Goal: Transaction & Acquisition: Purchase product/service

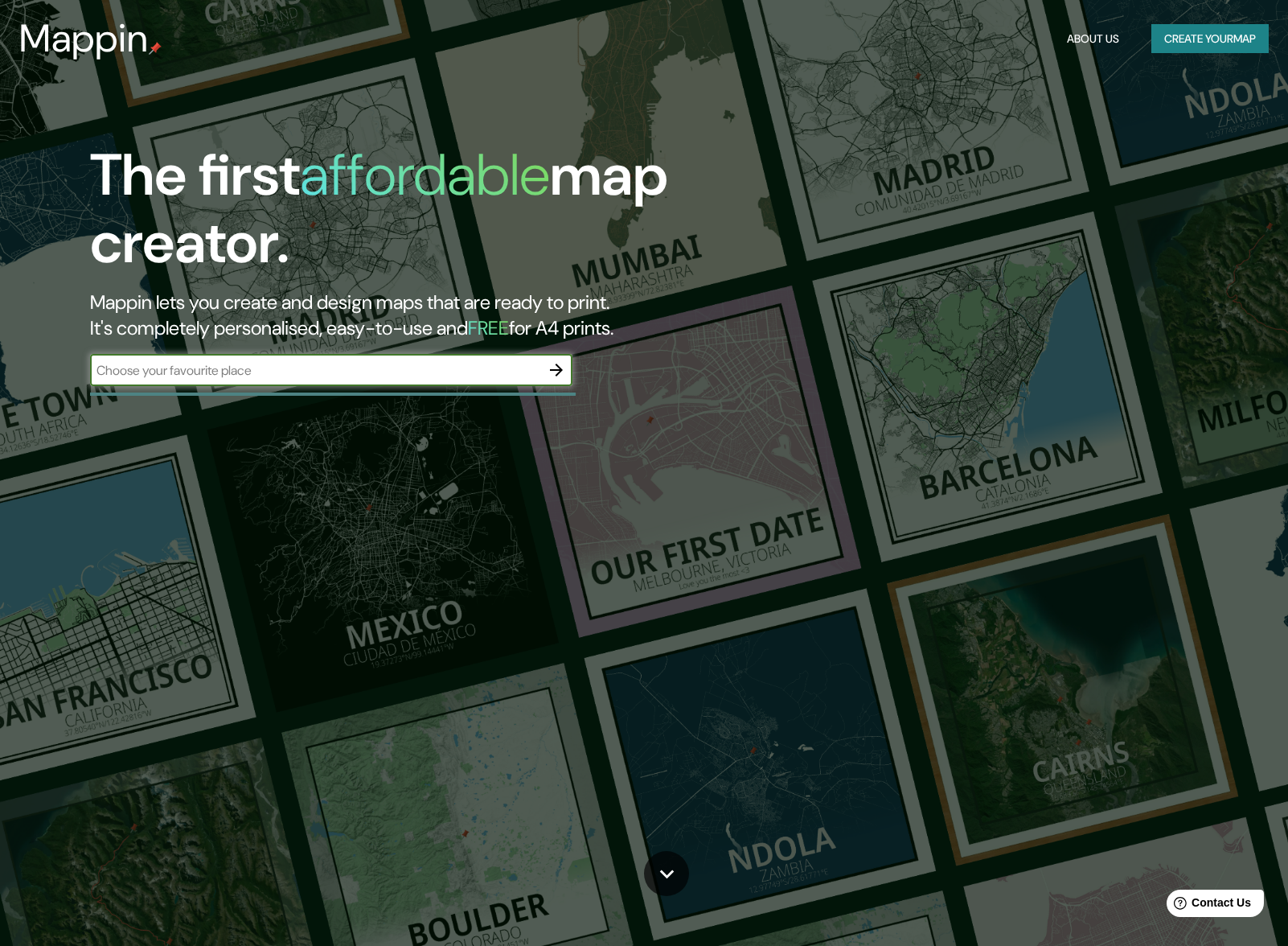
click at [1234, 33] on button "Create your map" at bounding box center [1209, 39] width 117 height 30
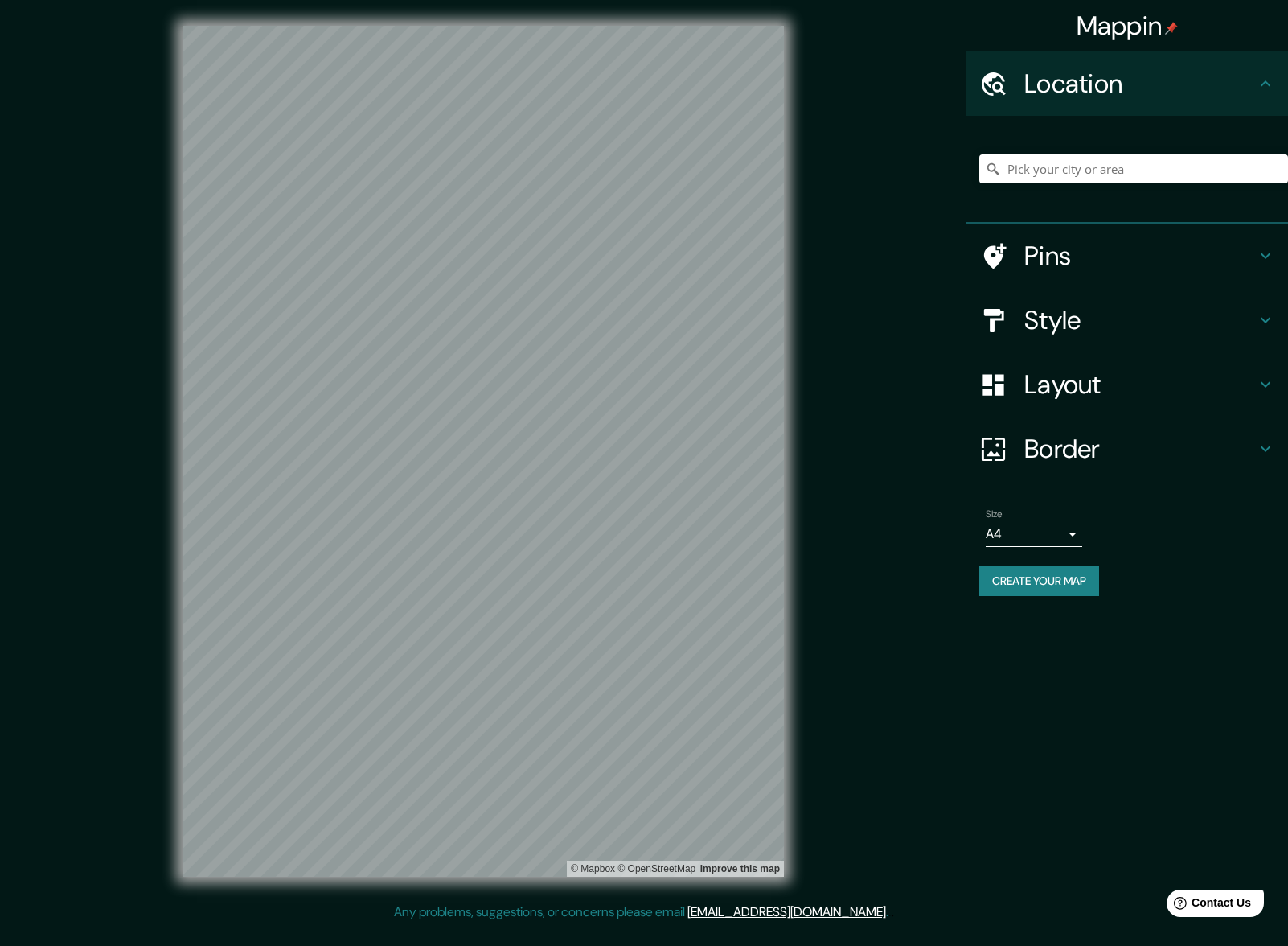
click at [1080, 261] on h4 "Pins" at bounding box center [1139, 256] width 231 height 32
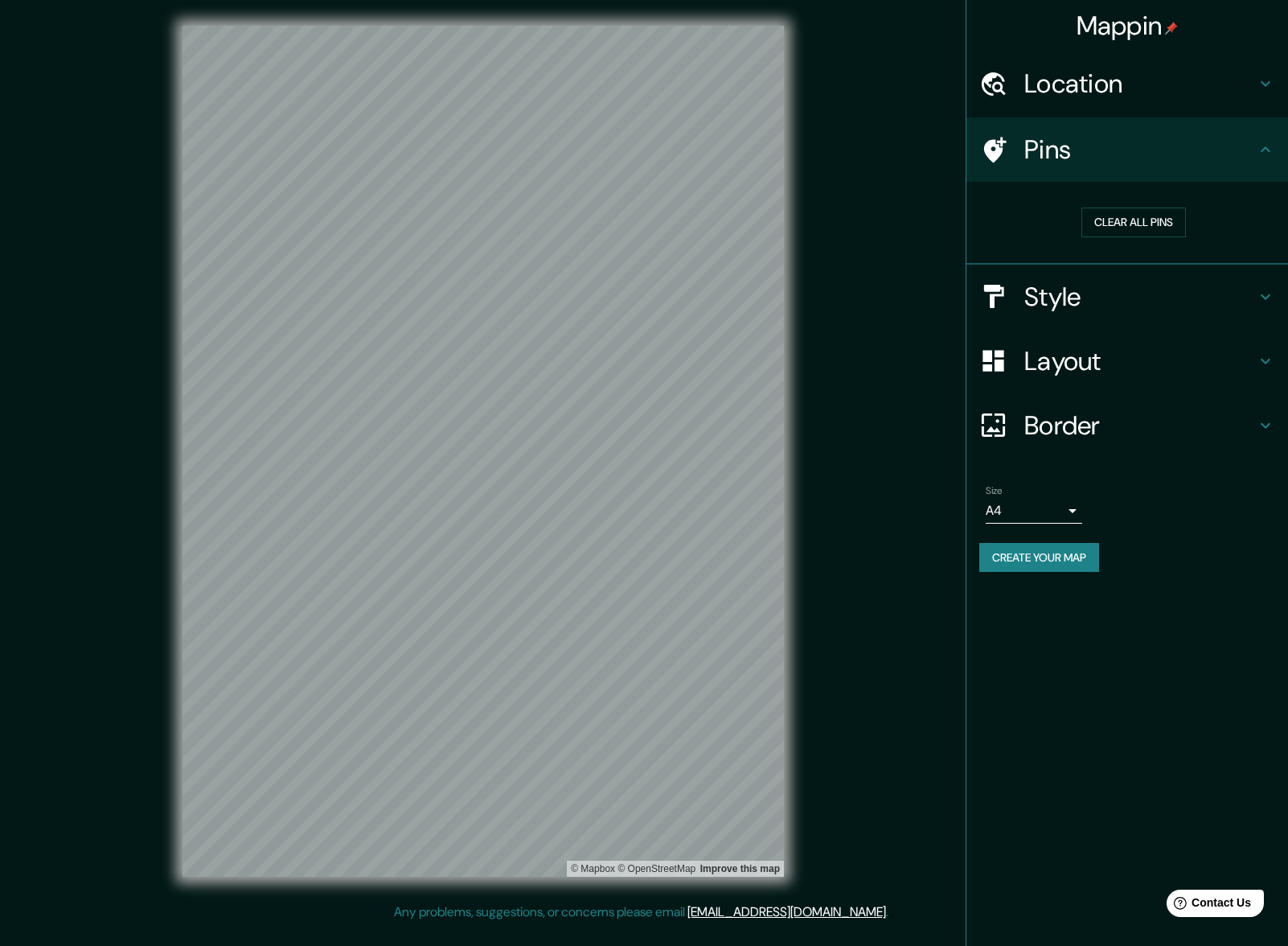
click at [1110, 160] on h4 "Pins" at bounding box center [1139, 150] width 231 height 32
click at [1171, 80] on h4 "Location" at bounding box center [1139, 84] width 231 height 32
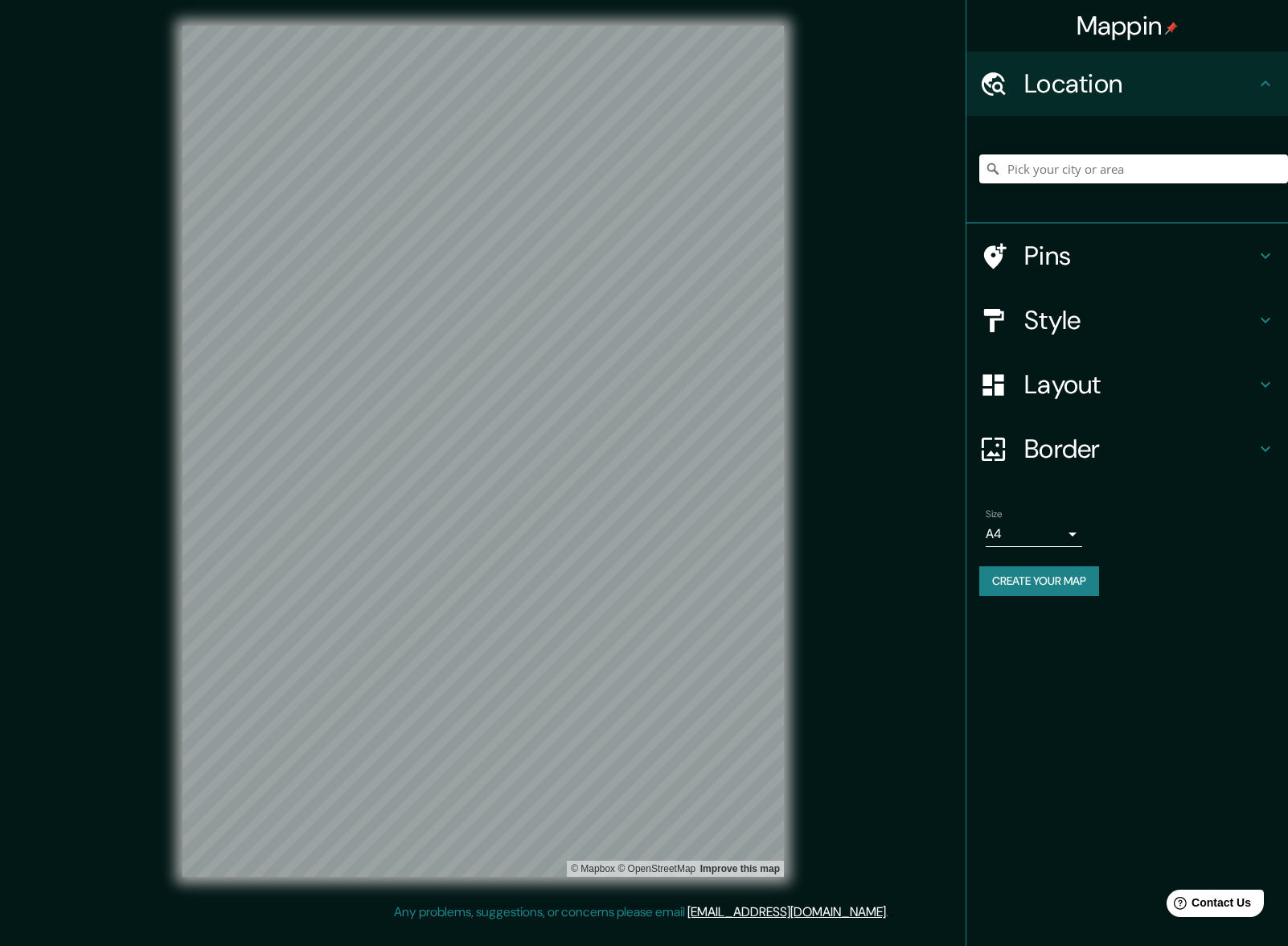
click at [1079, 173] on input "Pick your city or area" at bounding box center [1134, 168] width 309 height 29
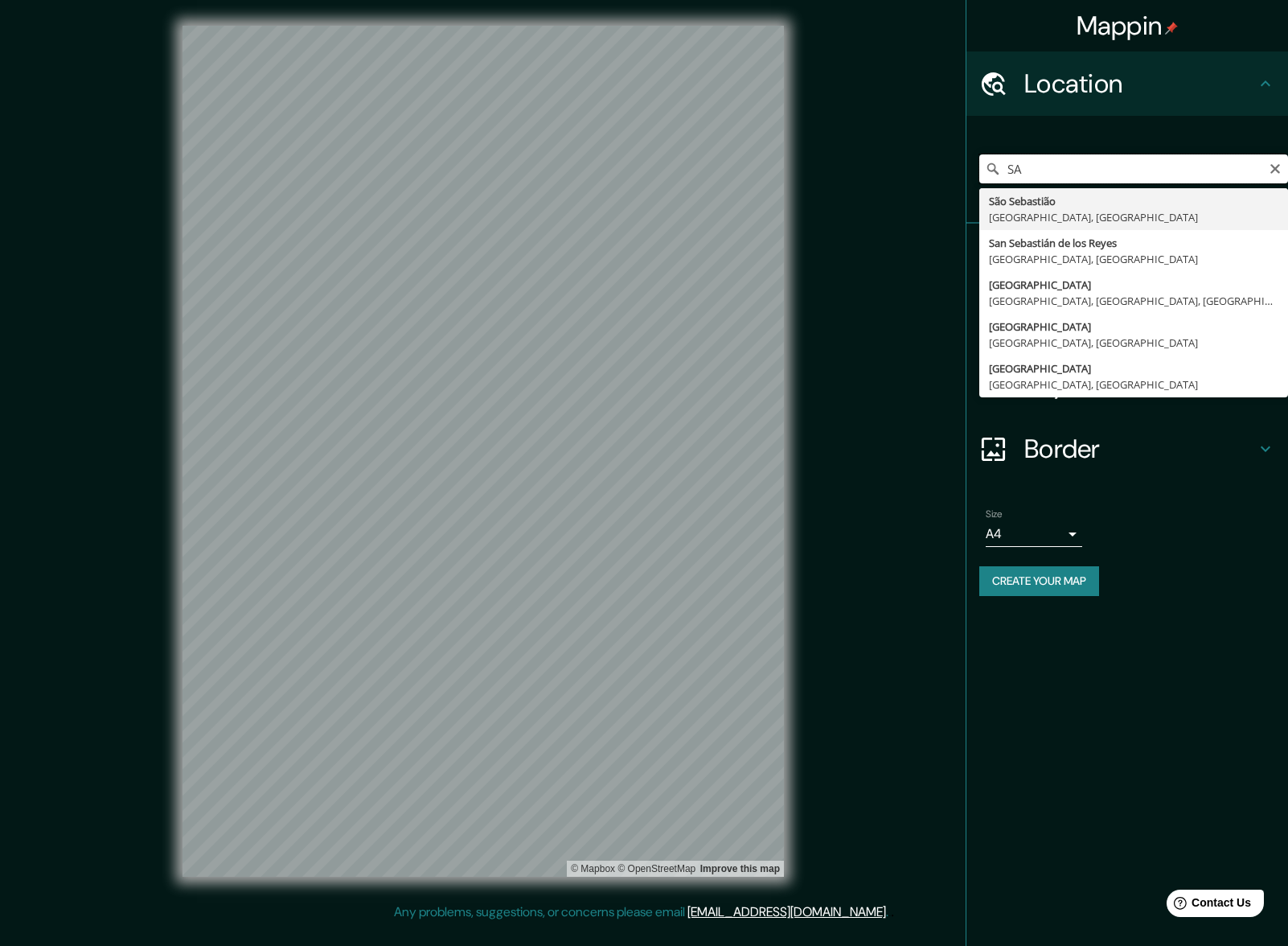
type input "S"
type input "[GEOGRAPHIC_DATA], [GEOGRAPHIC_DATA], [GEOGRAPHIC_DATA]"
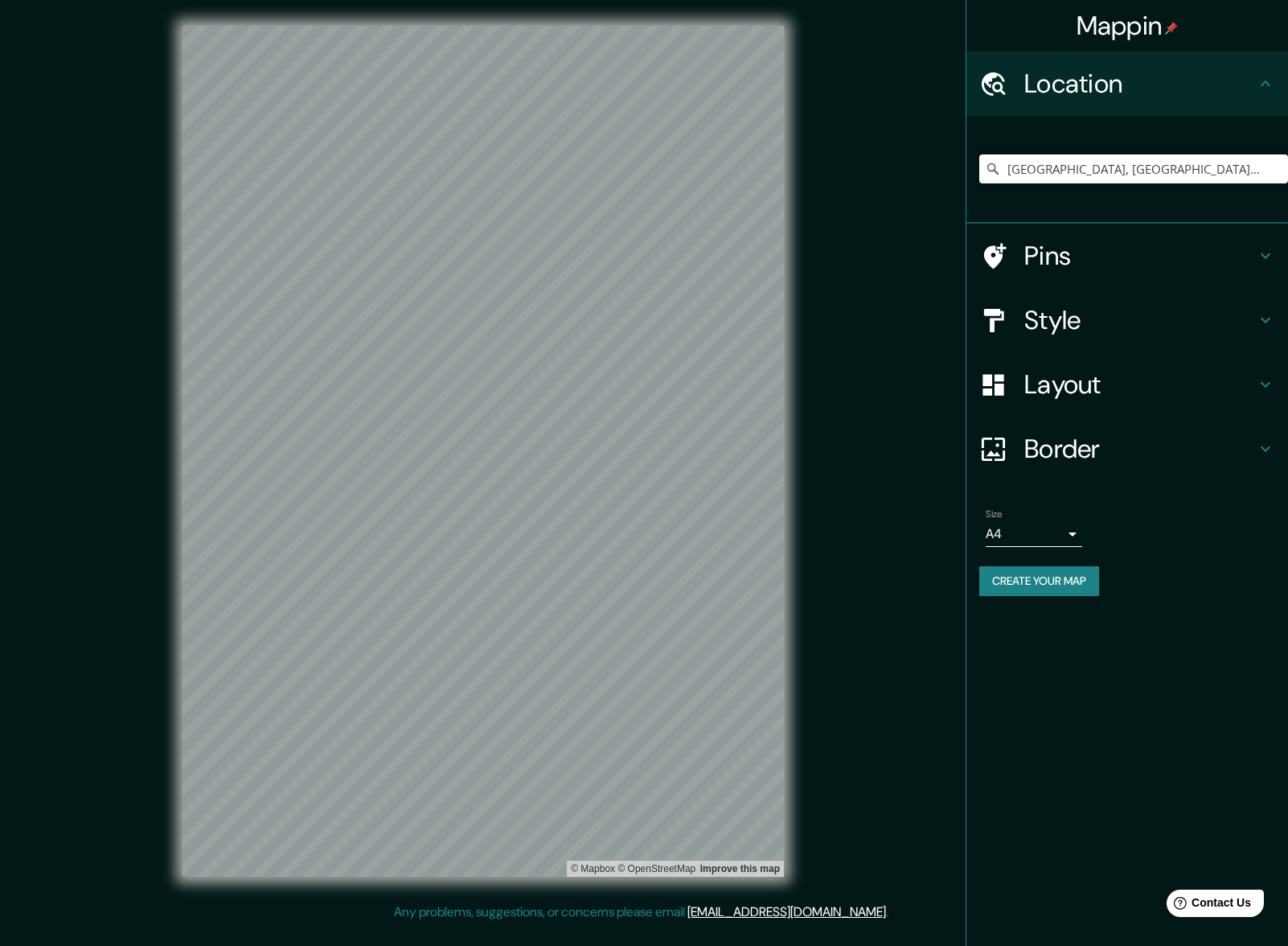
click at [1124, 261] on h4 "Pins" at bounding box center [1139, 256] width 231 height 32
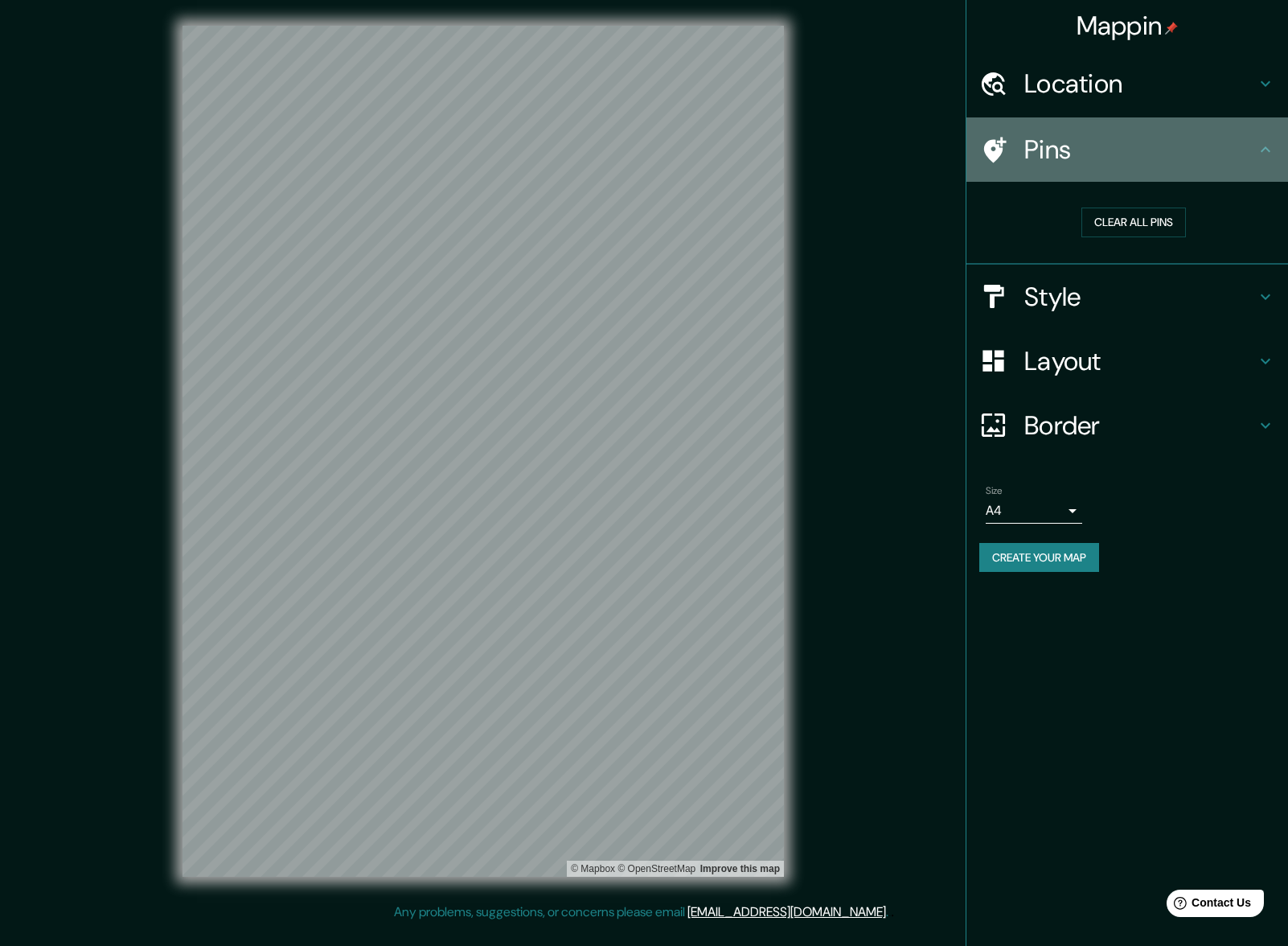
click at [1208, 140] on h4 "Pins" at bounding box center [1139, 150] width 231 height 32
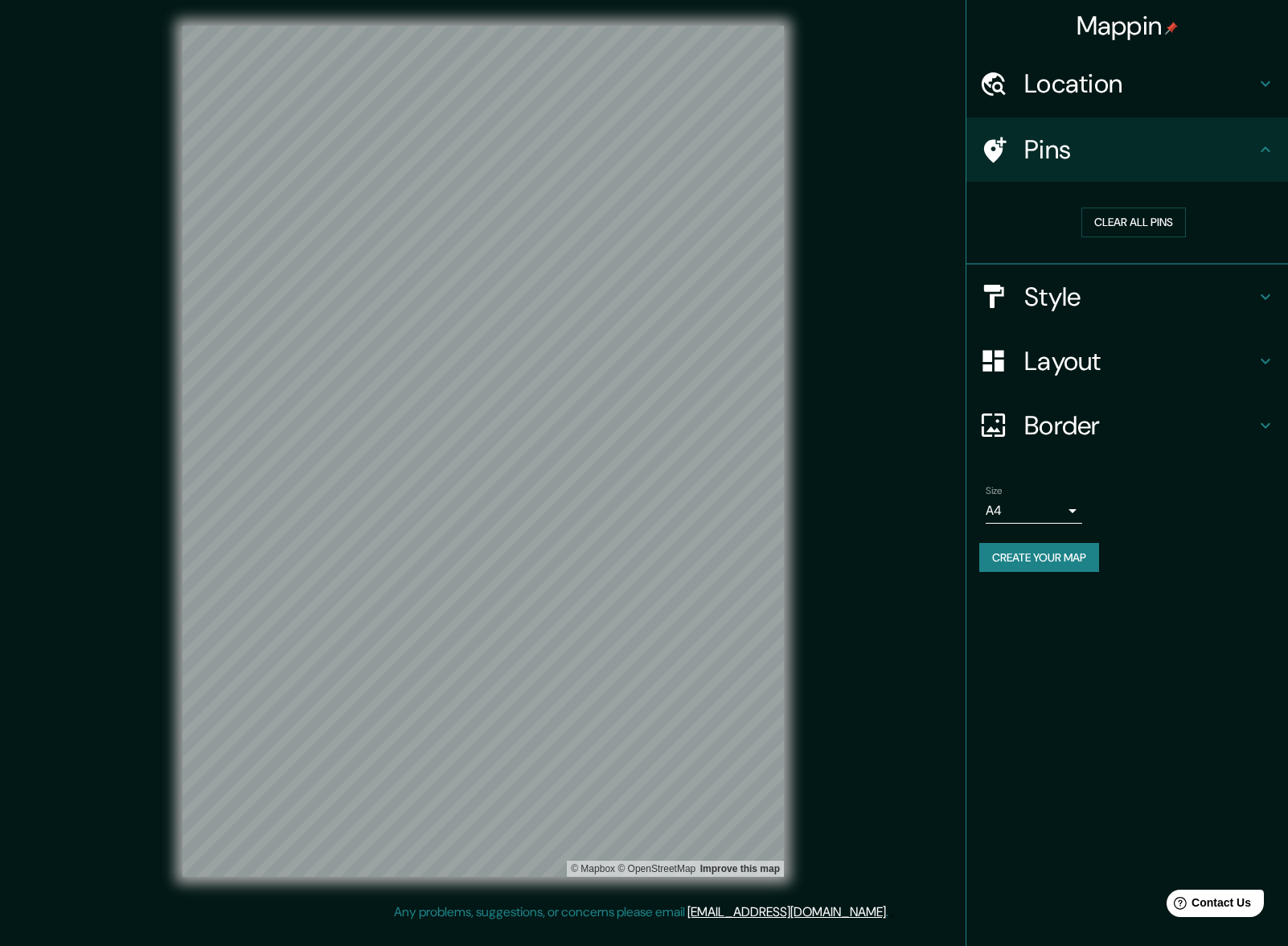
click at [1236, 88] on h4 "Location" at bounding box center [1139, 84] width 231 height 32
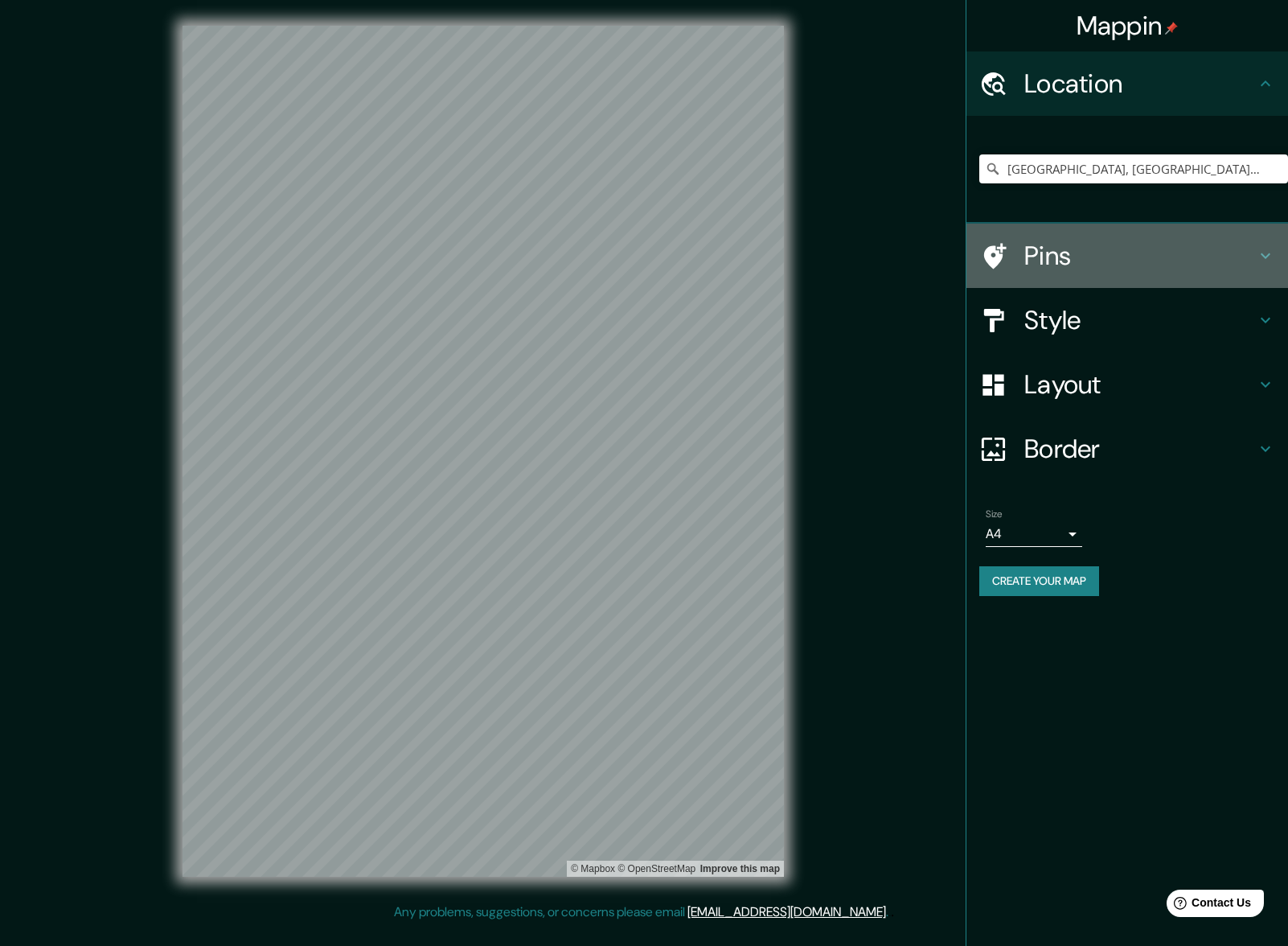
click at [999, 247] on icon at bounding box center [995, 256] width 23 height 26
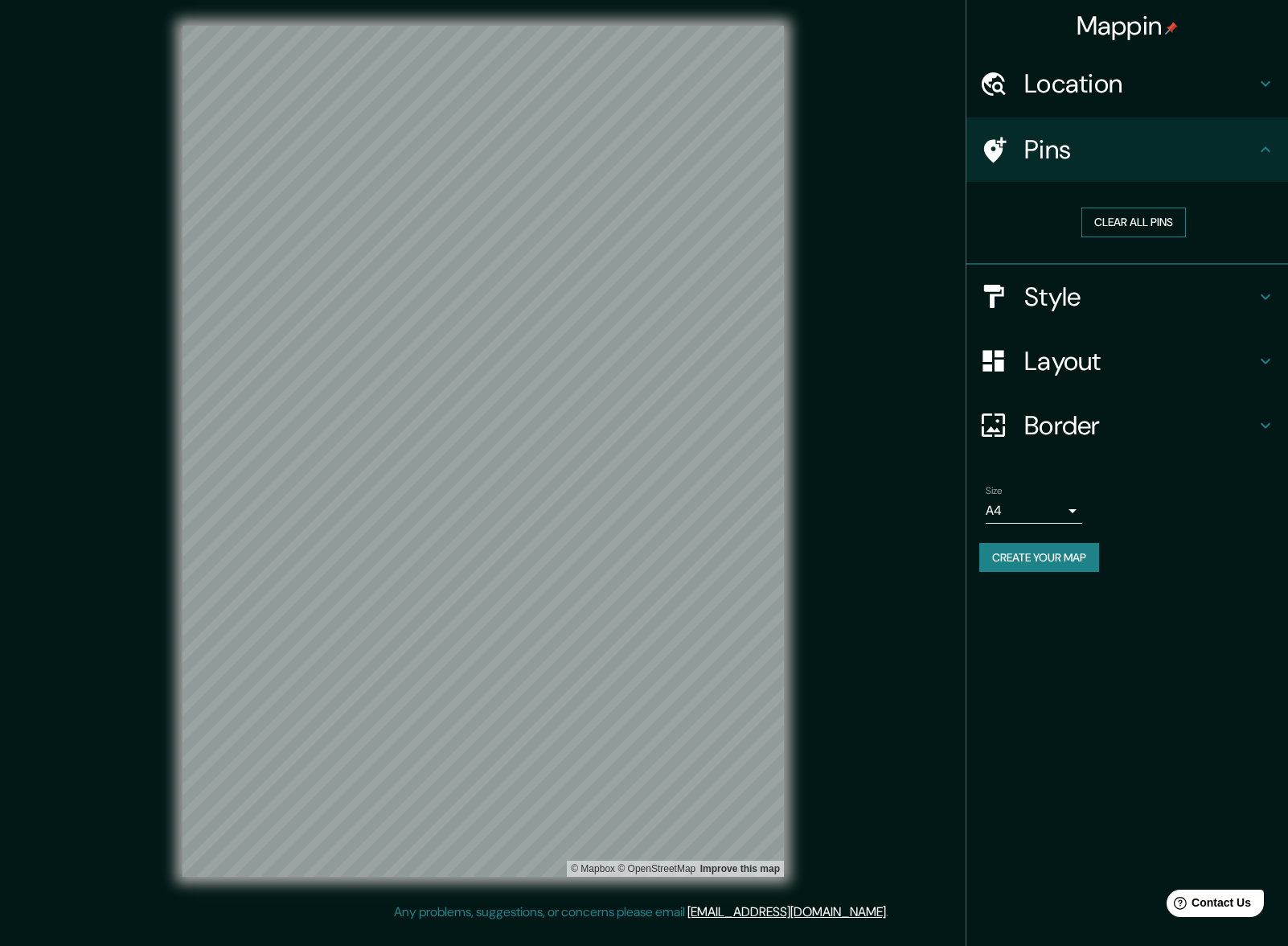
click at [1149, 226] on button "Clear all pins" at bounding box center [1134, 222] width 104 height 30
click at [1156, 99] on h4 "Location" at bounding box center [1139, 84] width 231 height 32
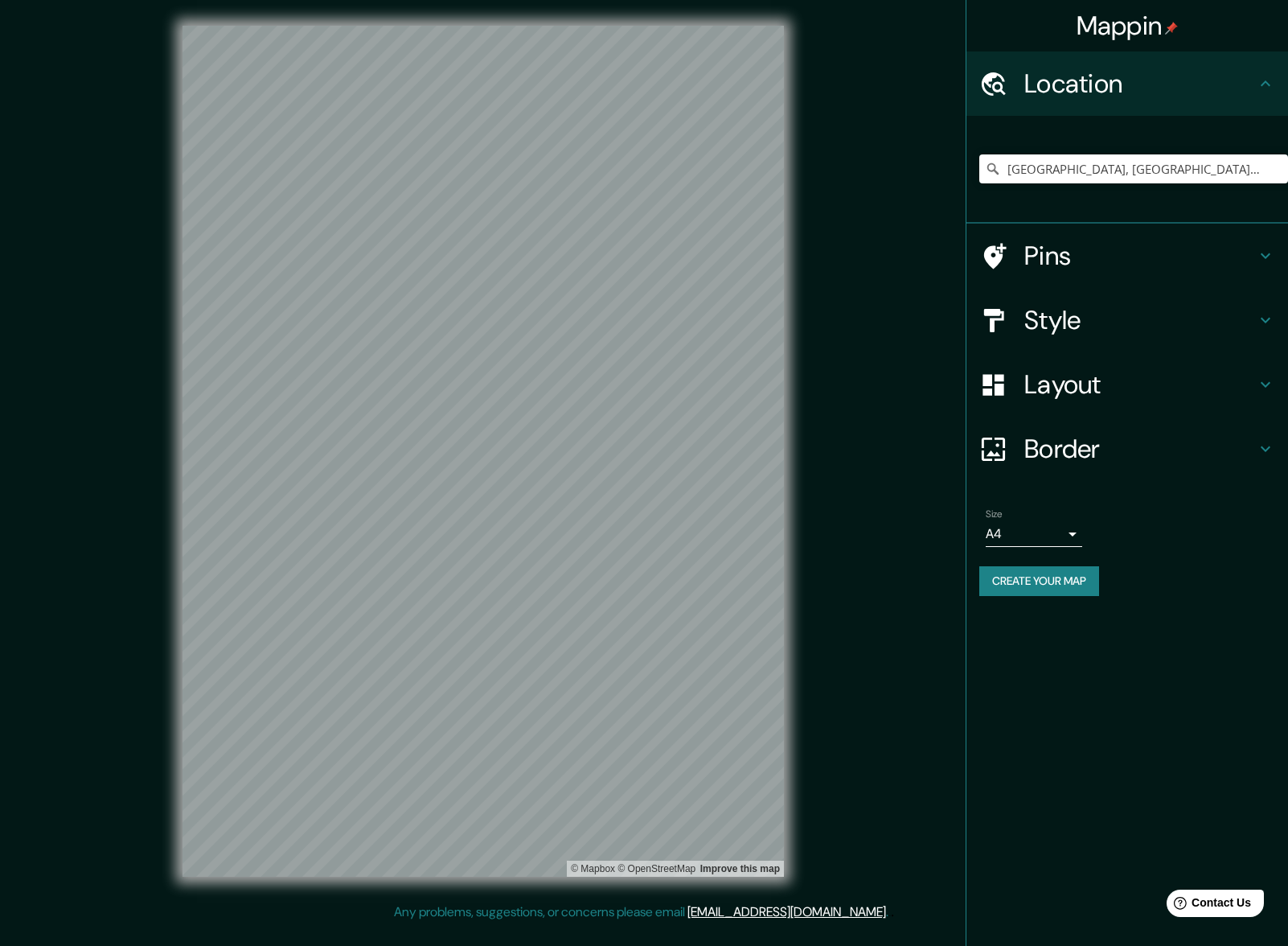
click at [1177, 324] on h4 "Style" at bounding box center [1139, 320] width 231 height 32
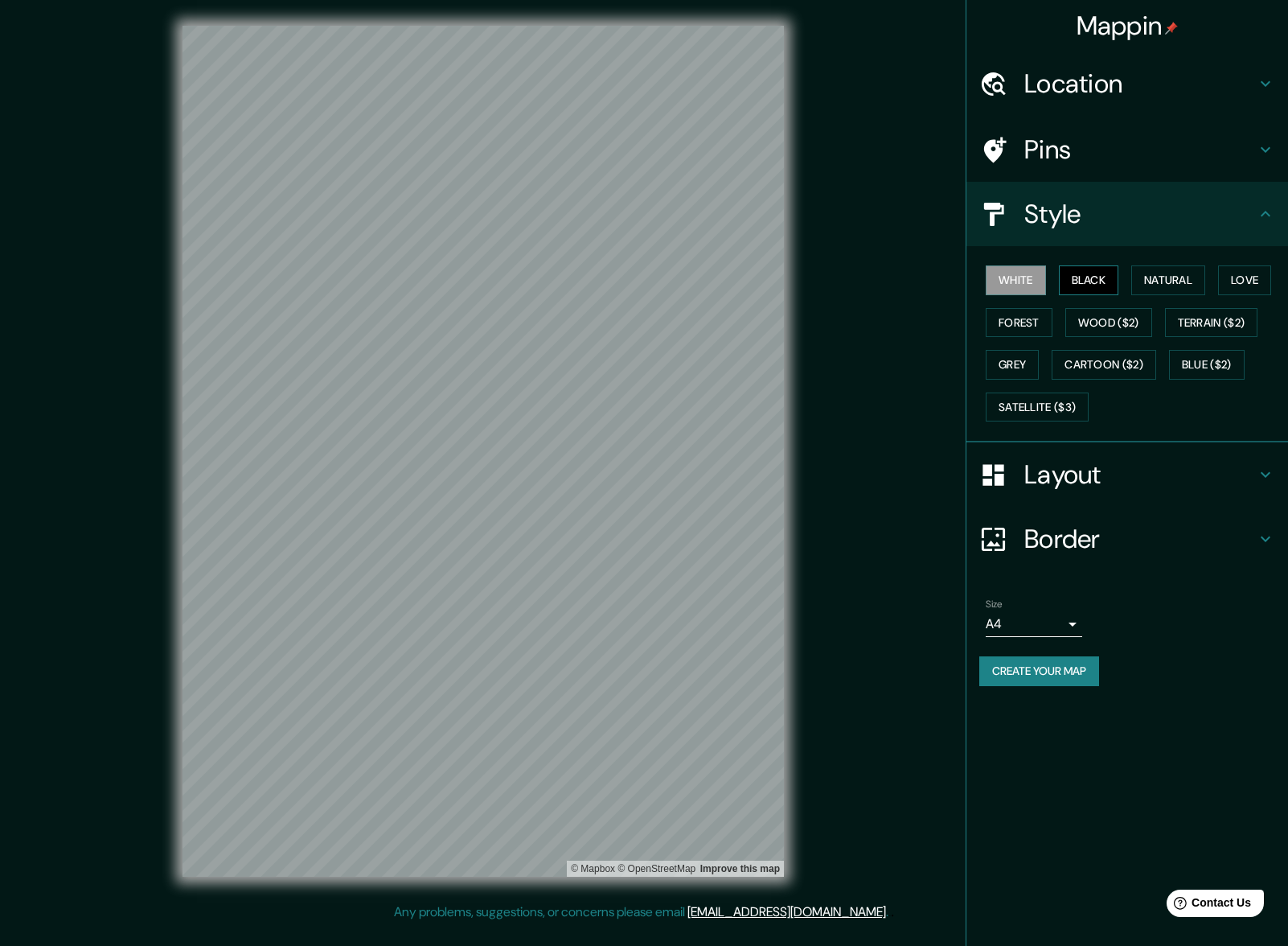
click at [1077, 281] on button "Black" at bounding box center [1088, 281] width 60 height 30
click at [1159, 284] on button "Natural" at bounding box center [1168, 281] width 74 height 30
click at [1043, 322] on button "Forest" at bounding box center [1019, 323] width 67 height 30
click at [1027, 273] on button "White" at bounding box center [1015, 281] width 60 height 30
click at [1037, 332] on button "Forest" at bounding box center [1019, 323] width 67 height 30
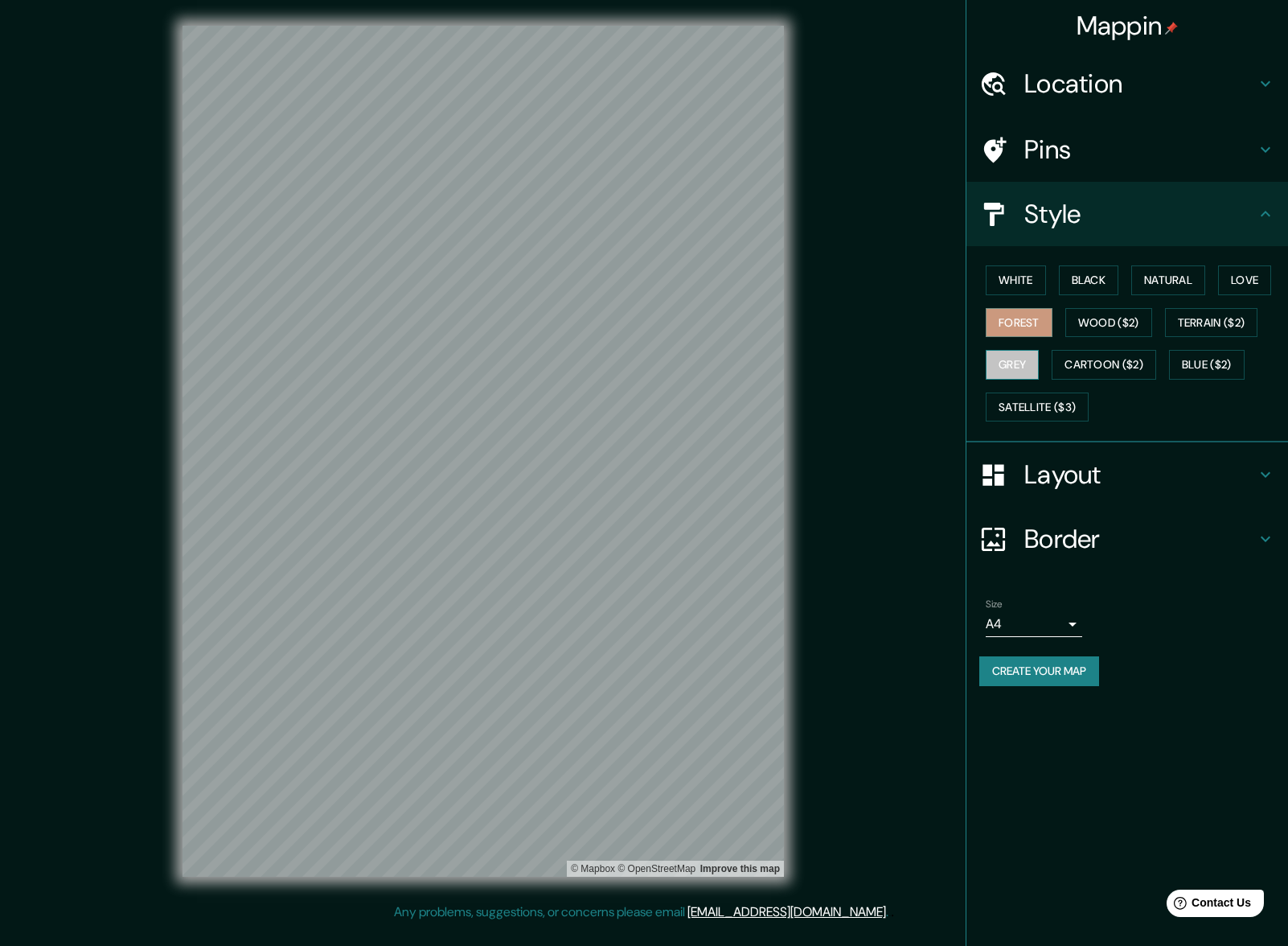
click at [1025, 362] on button "Grey" at bounding box center [1012, 364] width 53 height 30
click at [1033, 269] on button "White" at bounding box center [1015, 281] width 60 height 30
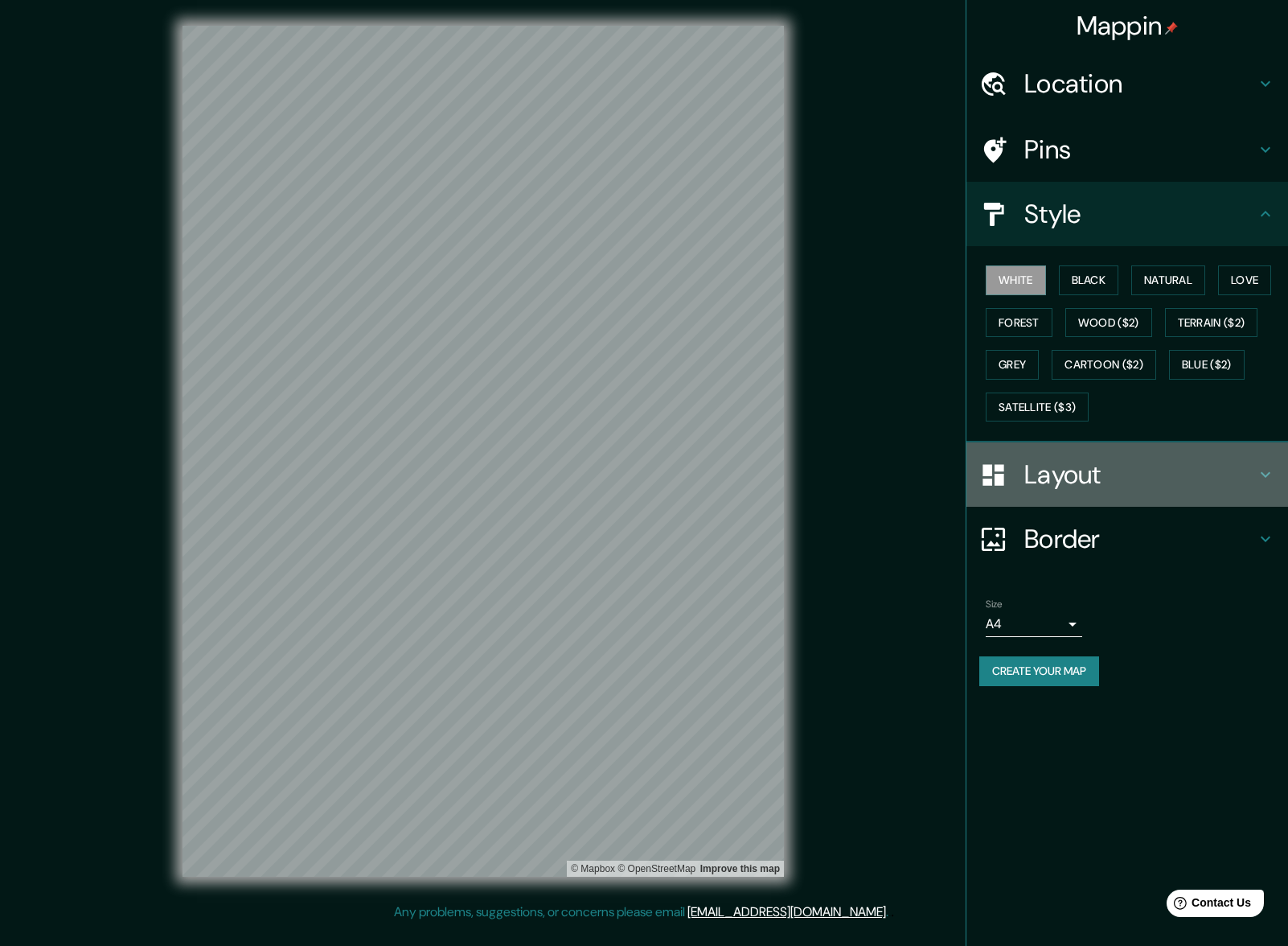
click at [1115, 506] on div "Layout" at bounding box center [1127, 473] width 322 height 64
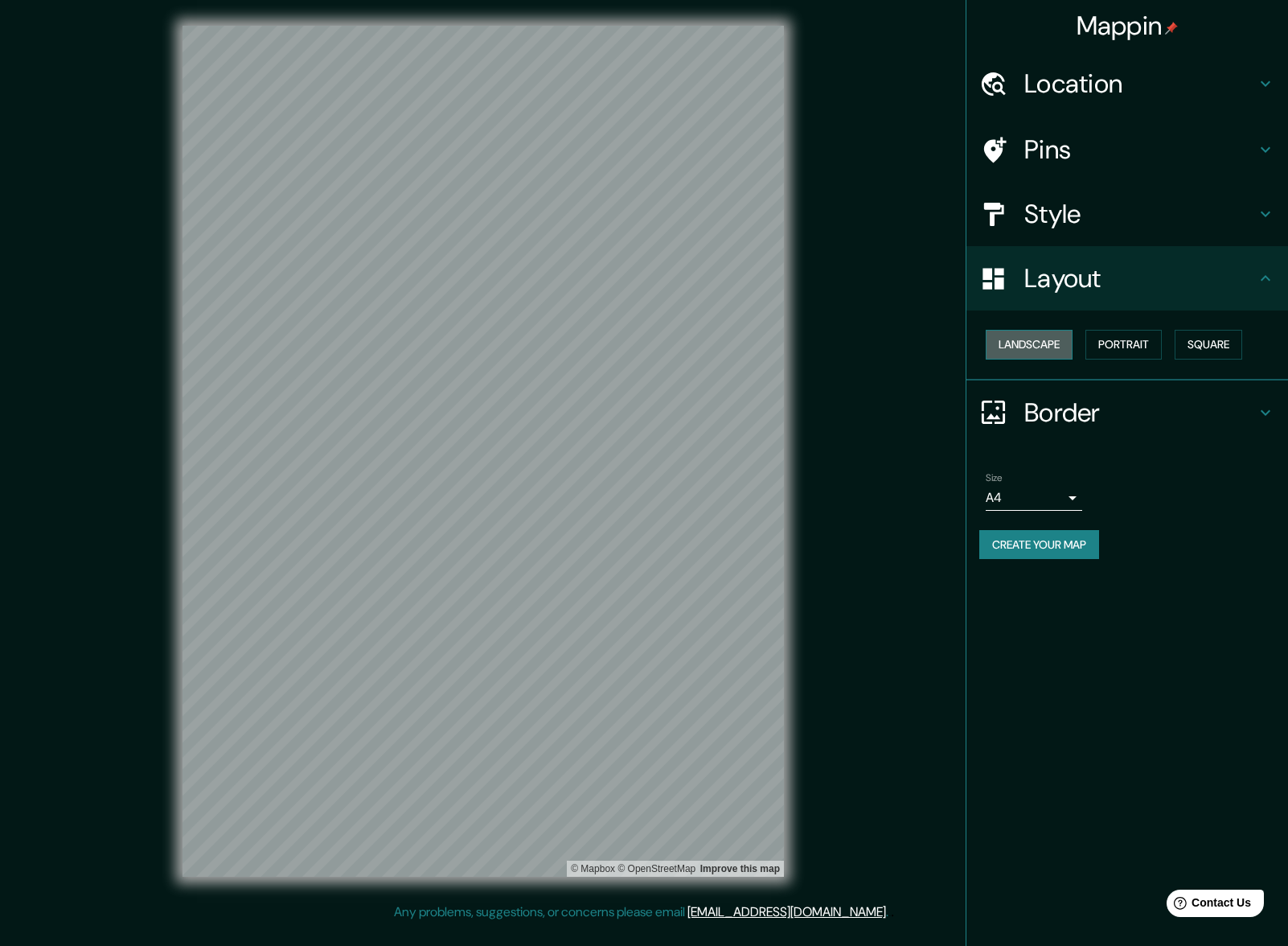
click at [1041, 341] on button "Landscape" at bounding box center [1029, 345] width 87 height 30
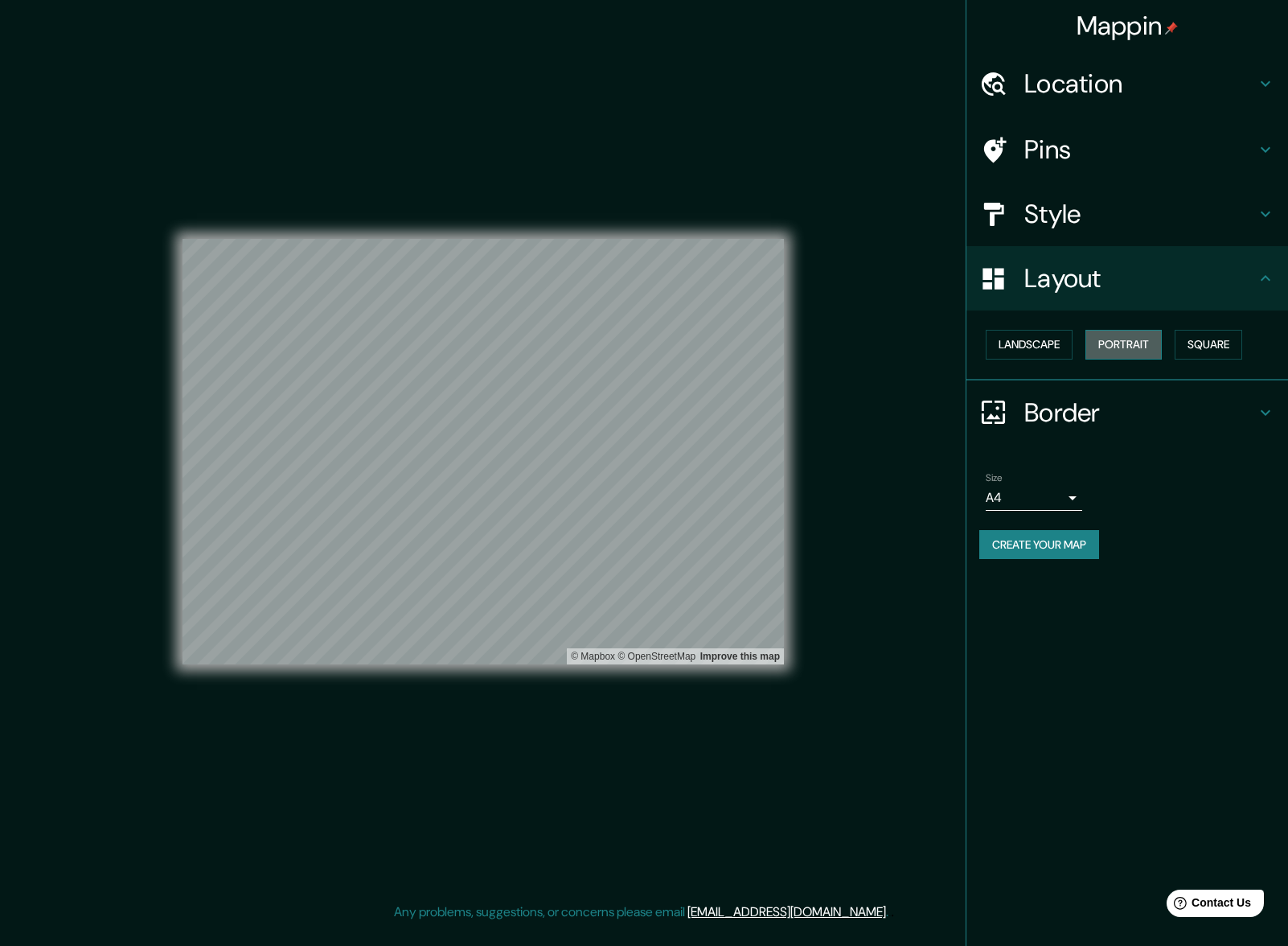
click at [1120, 346] on button "Portrait" at bounding box center [1124, 345] width 77 height 30
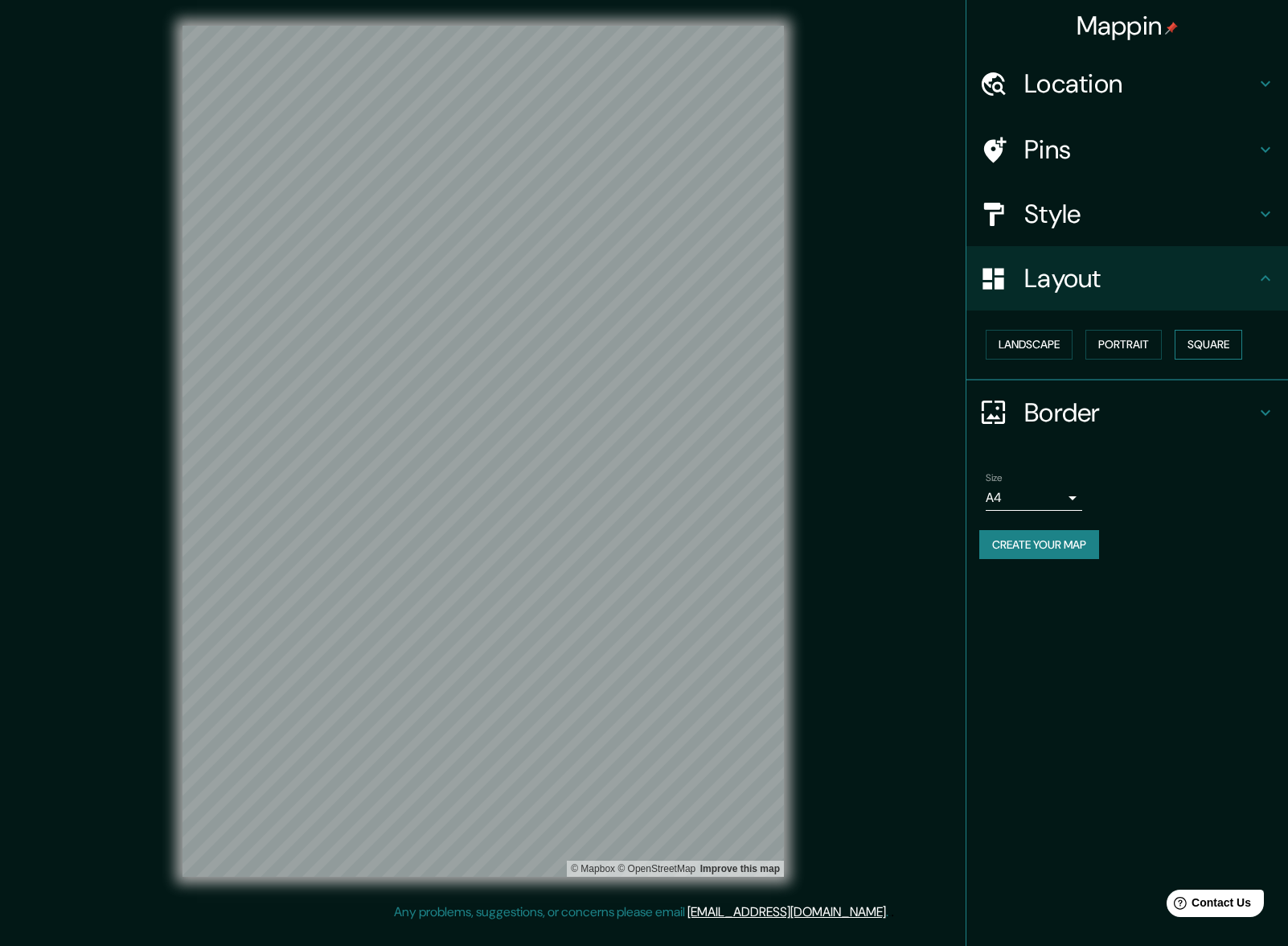
click at [1181, 347] on button "Square" at bounding box center [1208, 345] width 68 height 30
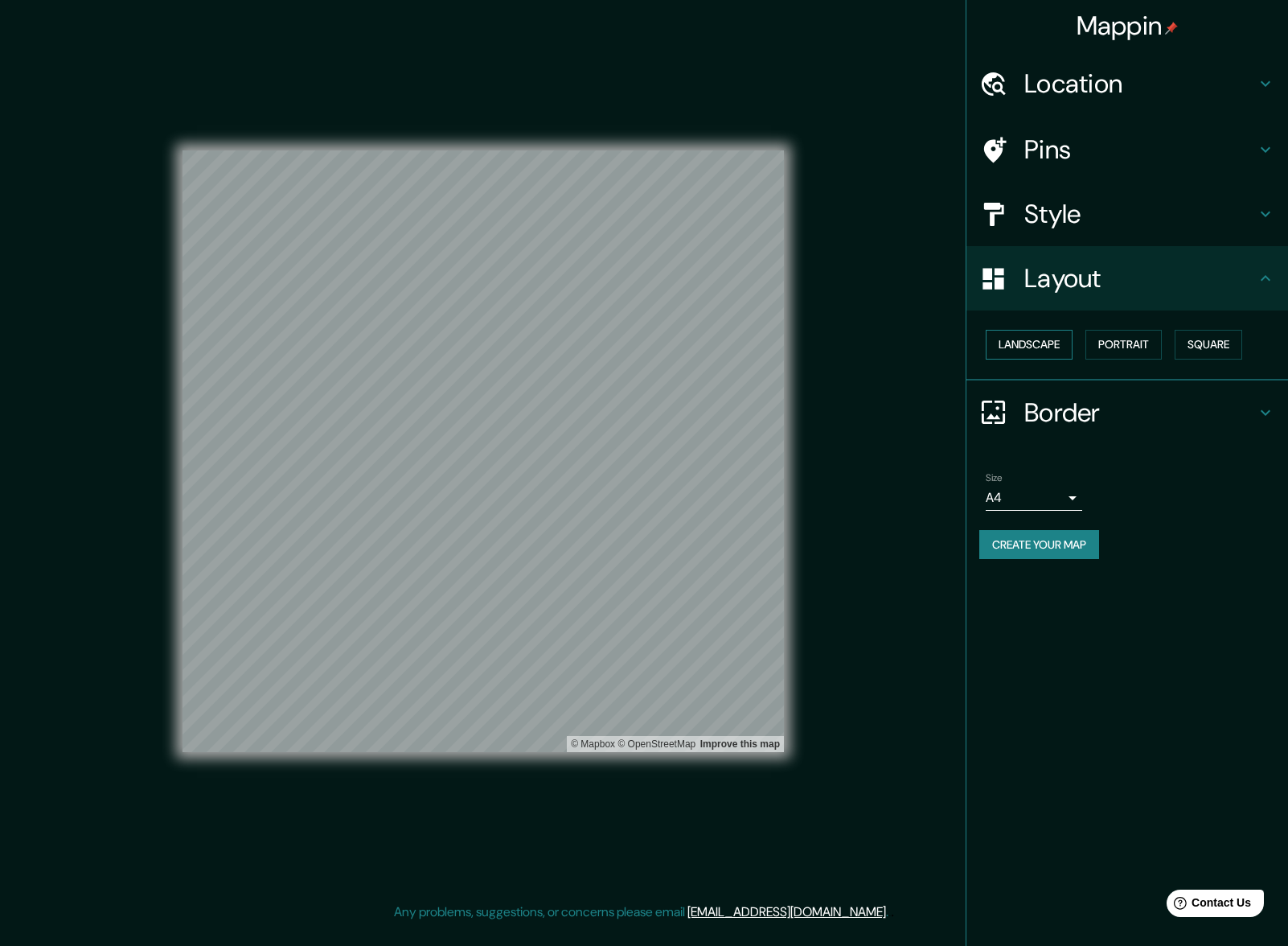
click at [1044, 343] on button "Landscape" at bounding box center [1029, 345] width 87 height 30
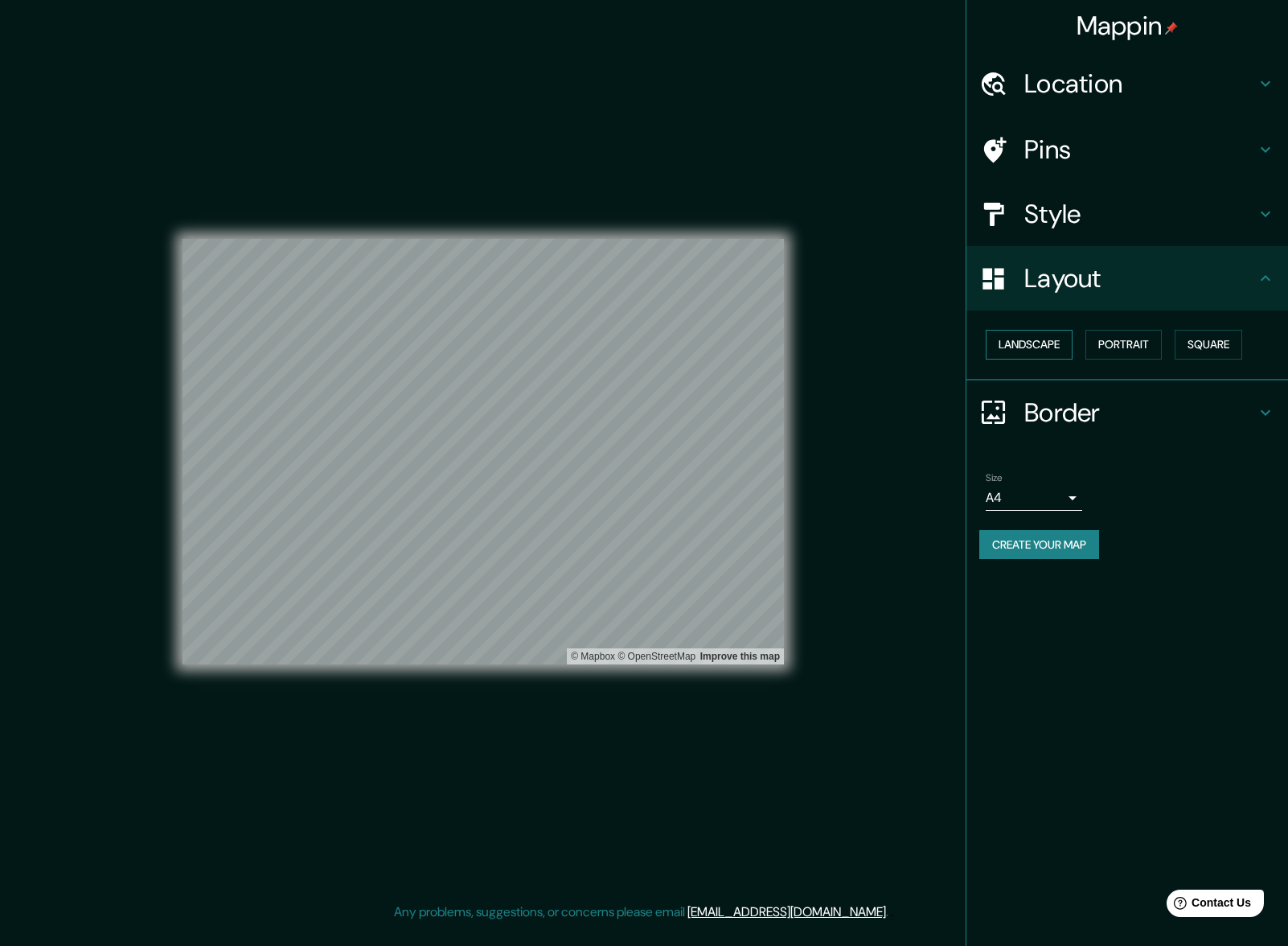
click at [1039, 347] on button "Landscape" at bounding box center [1029, 345] width 87 height 30
click at [1174, 346] on div "Landscape [GEOGRAPHIC_DATA]" at bounding box center [1134, 345] width 309 height 42
click at [1154, 347] on button "Portrait" at bounding box center [1124, 345] width 77 height 30
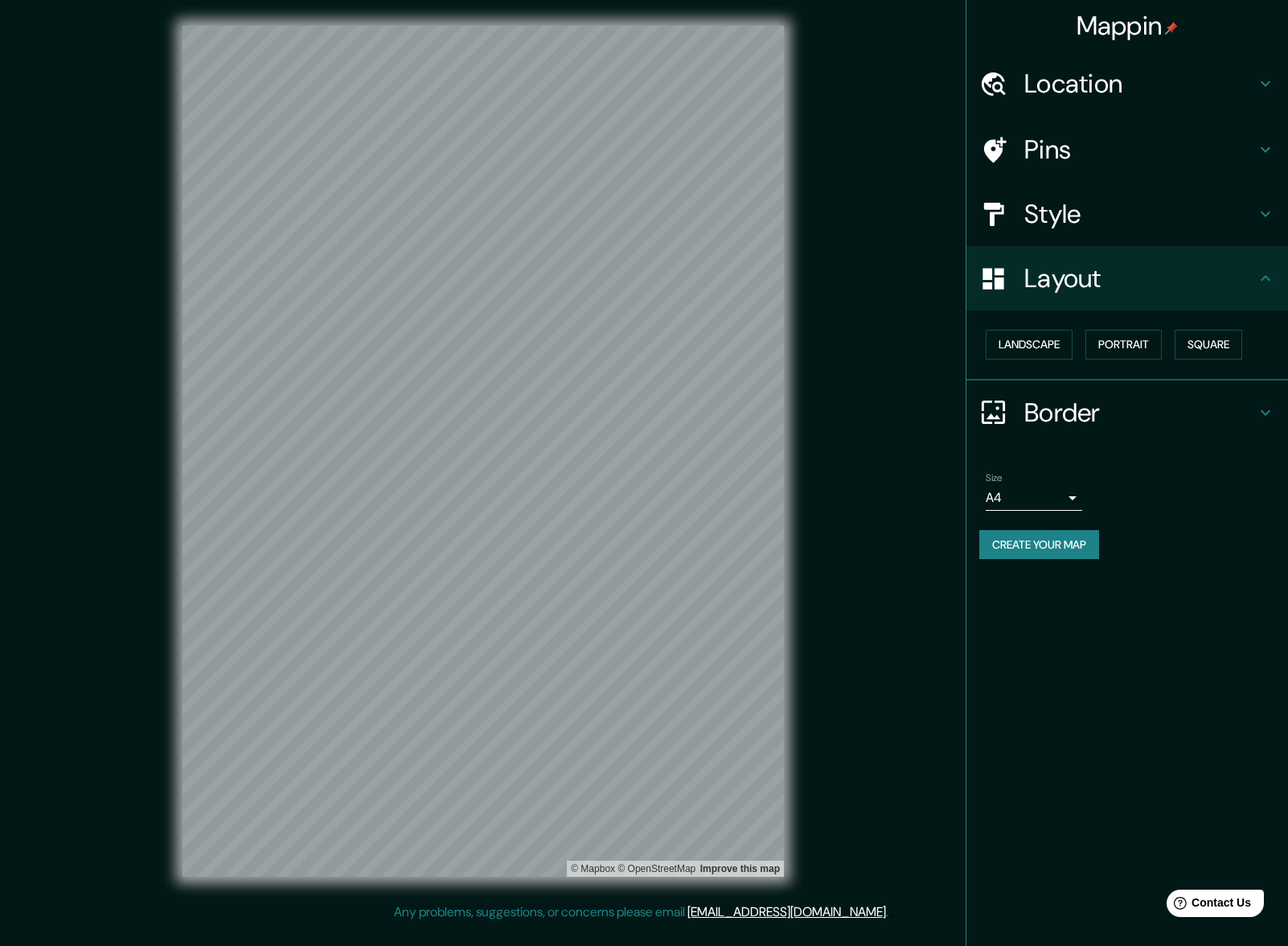
click at [1156, 401] on h4 "Border" at bounding box center [1139, 412] width 231 height 32
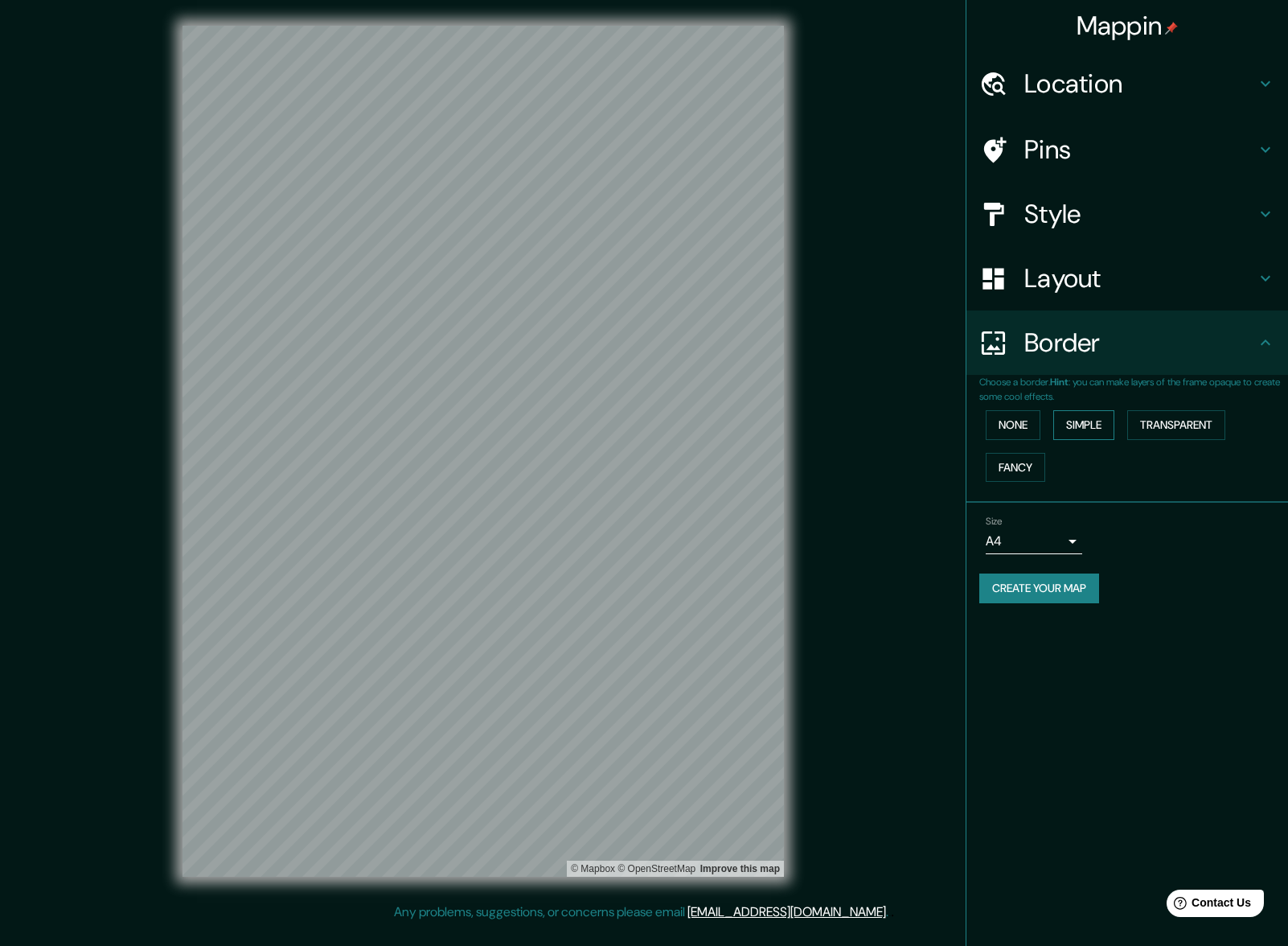
click at [1085, 433] on button "Simple" at bounding box center [1084, 425] width 61 height 30
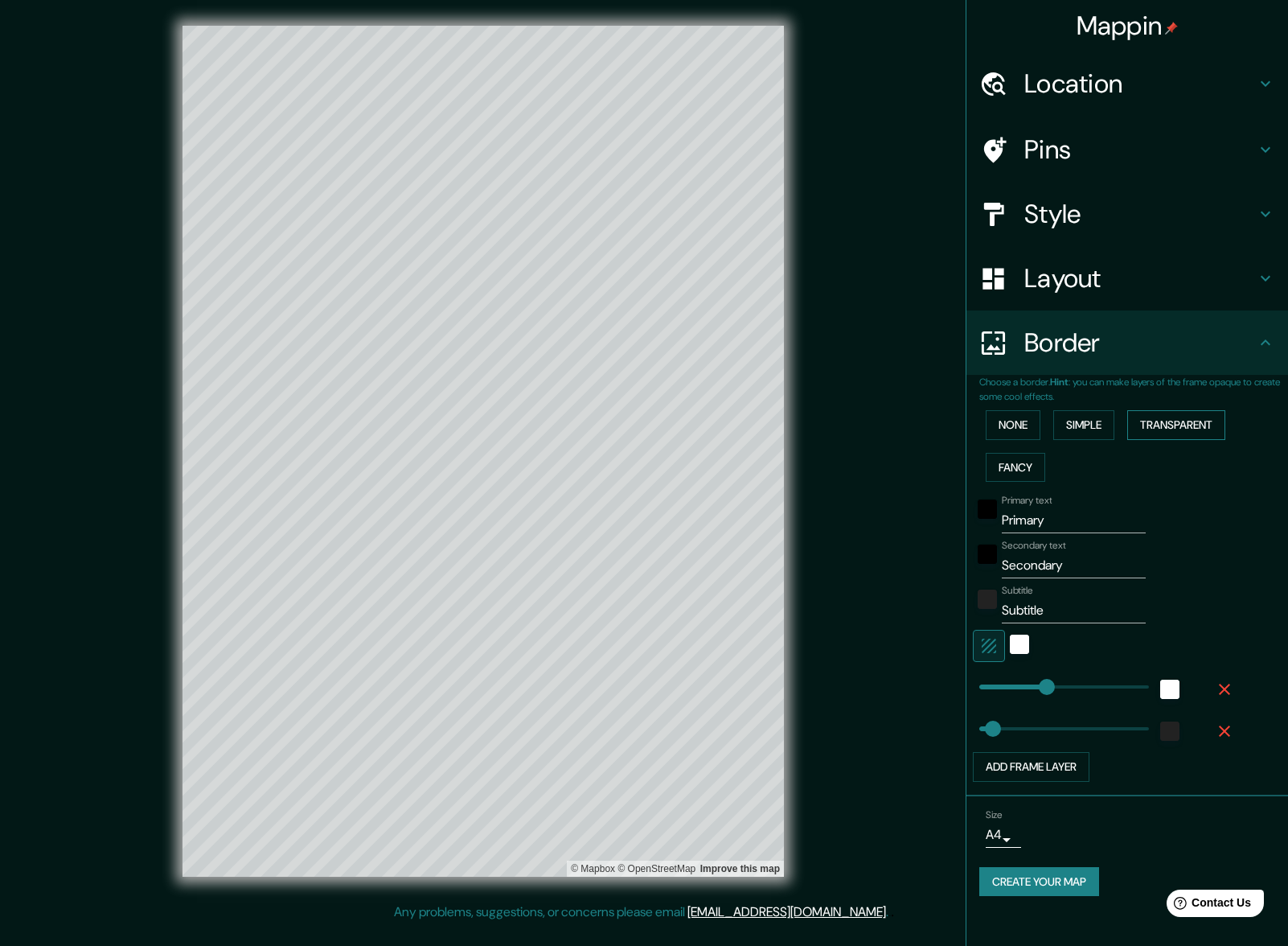
click at [1172, 432] on button "Transparent" at bounding box center [1177, 425] width 98 height 30
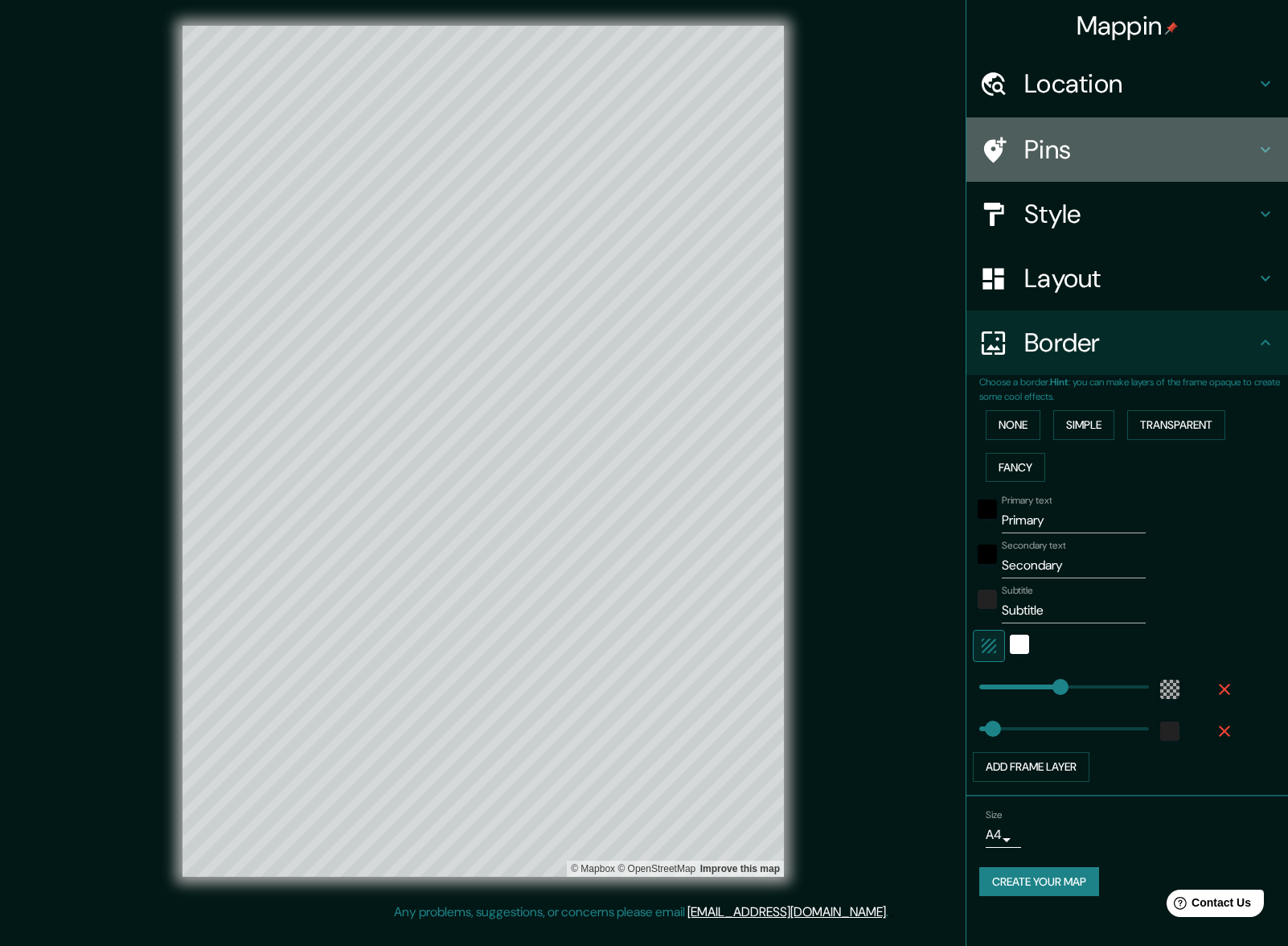
click at [1052, 165] on h4 "Pins" at bounding box center [1139, 150] width 231 height 32
type input "359"
type input "60"
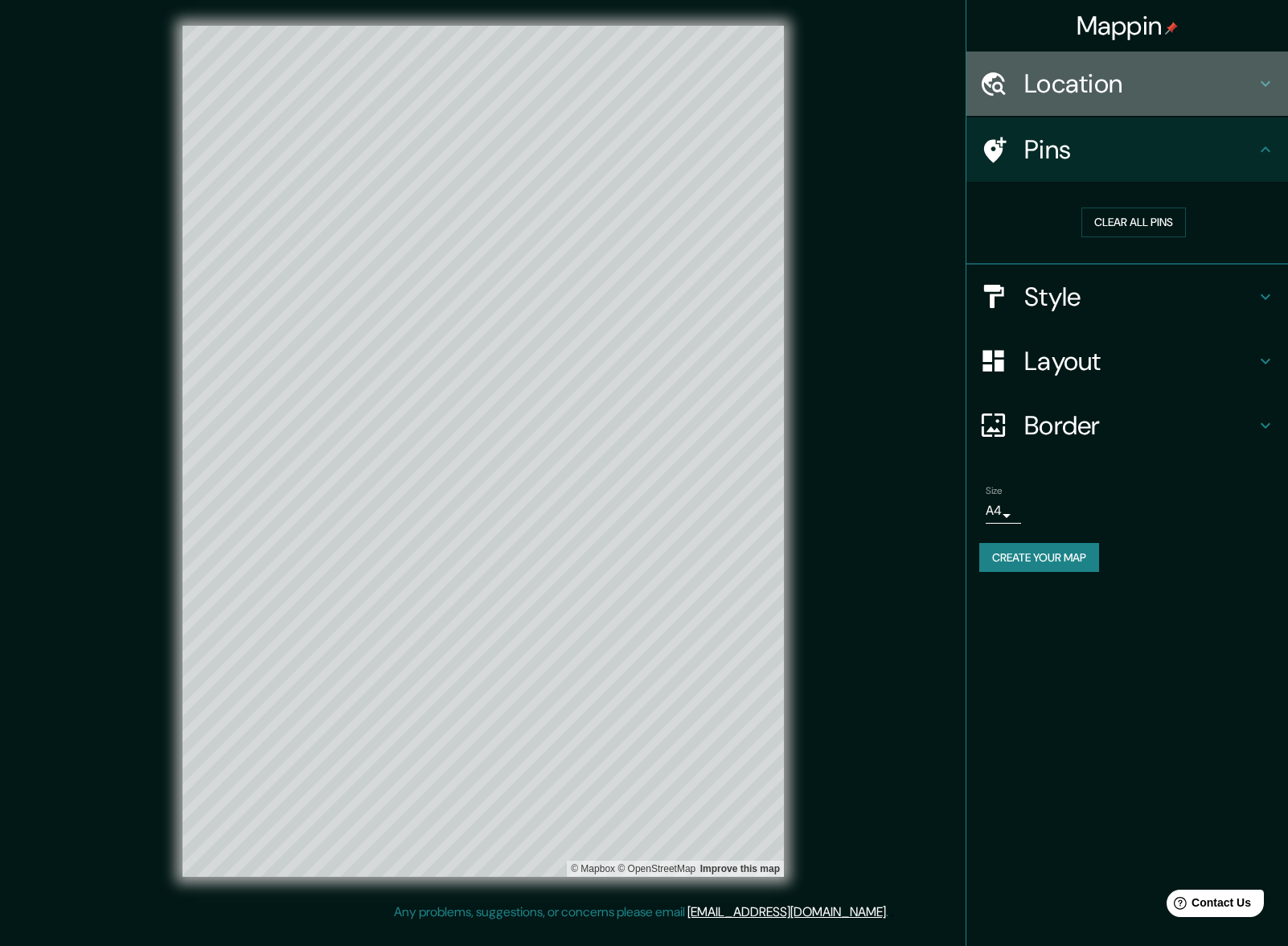
click at [1220, 80] on h4 "Location" at bounding box center [1139, 84] width 231 height 32
type input "359"
type input "60"
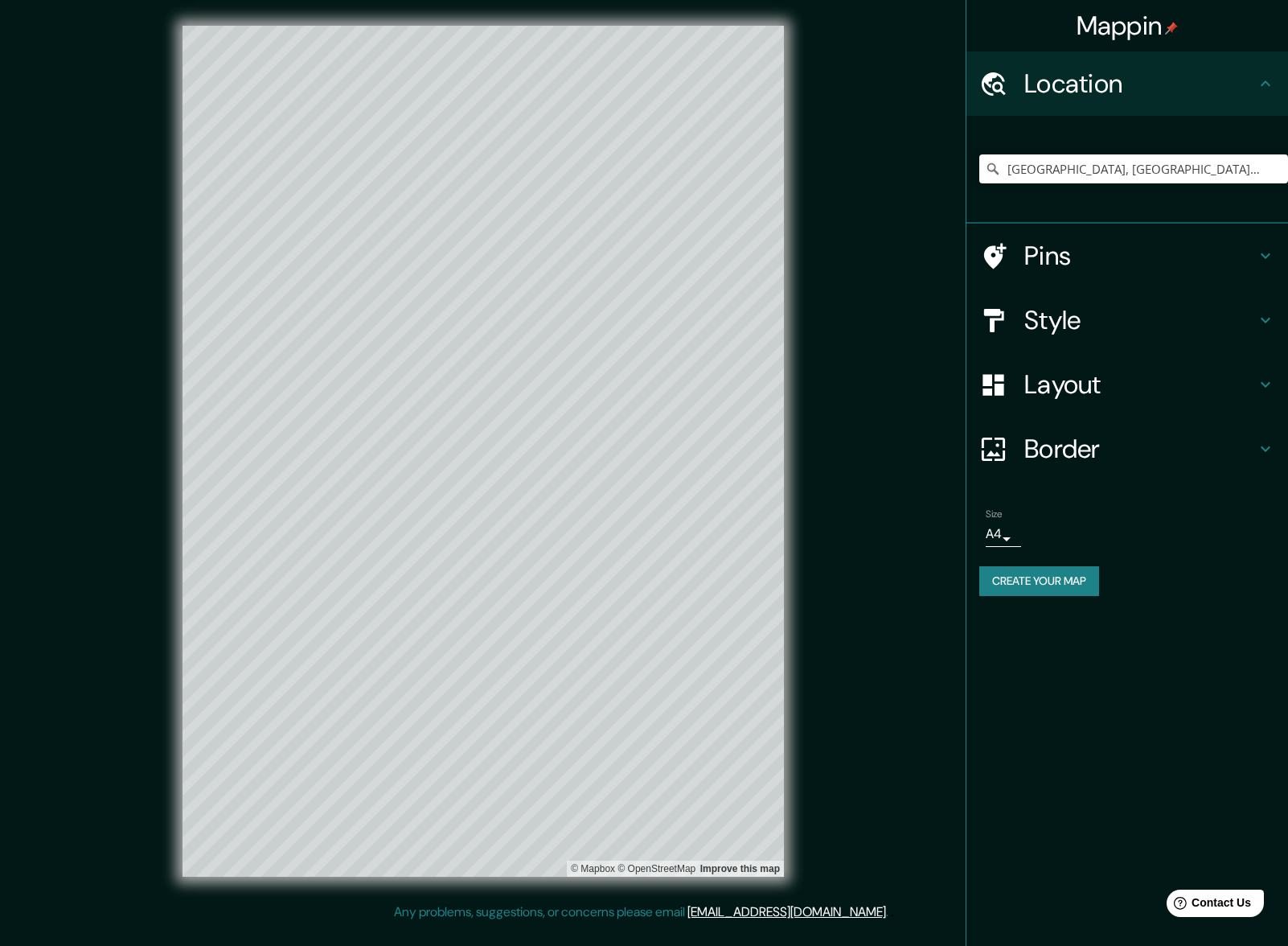
click at [1155, 17] on h4 "Mappin" at bounding box center [1128, 26] width 102 height 32
